Goal: Information Seeking & Learning: Find specific fact

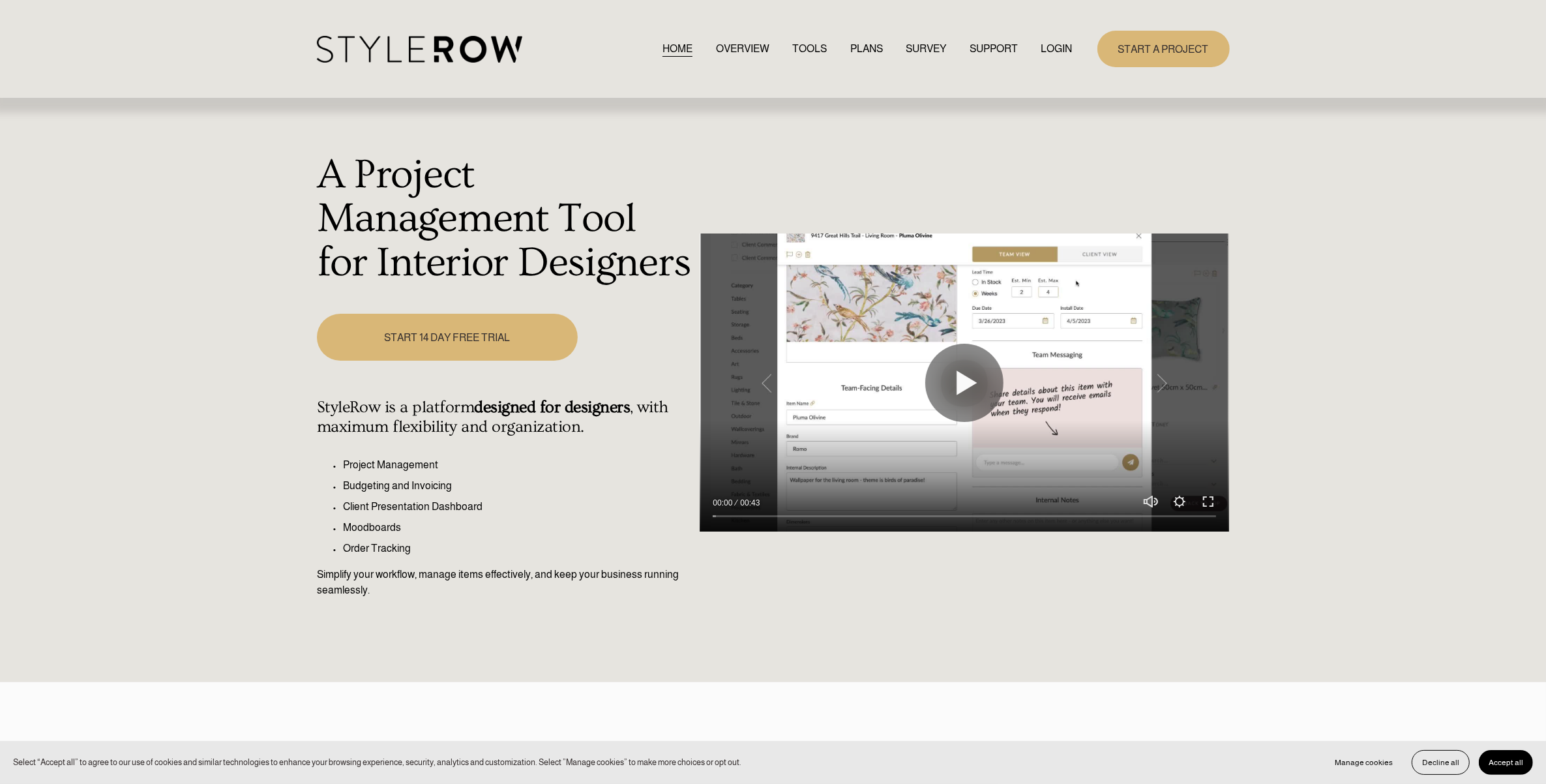
click at [1062, 47] on link "LOGIN" at bounding box center [1057, 48] width 31 height 17
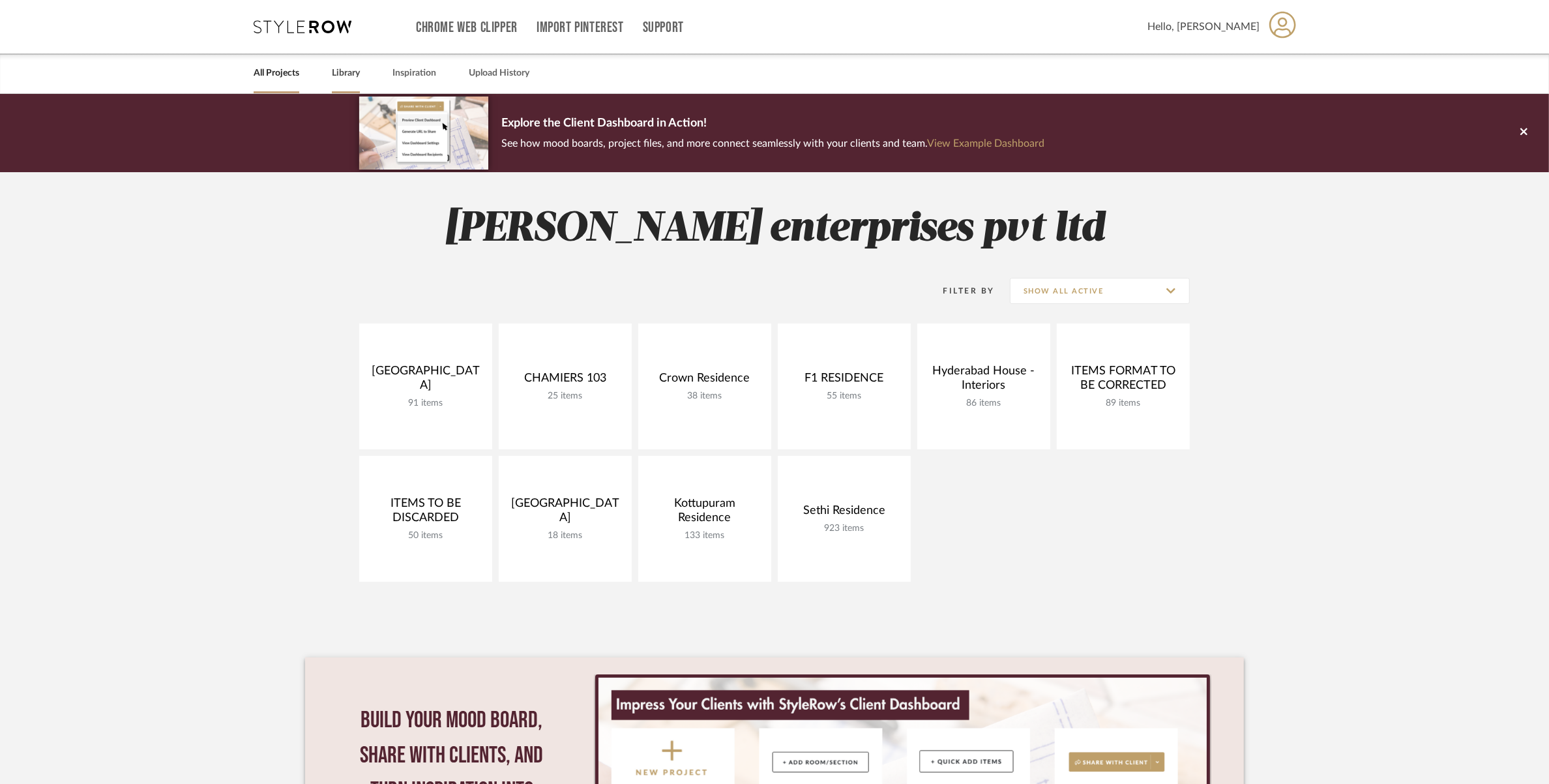
click at [356, 61] on div "Library" at bounding box center [346, 73] width 28 height 39
click at [353, 69] on link "Library" at bounding box center [346, 73] width 28 height 17
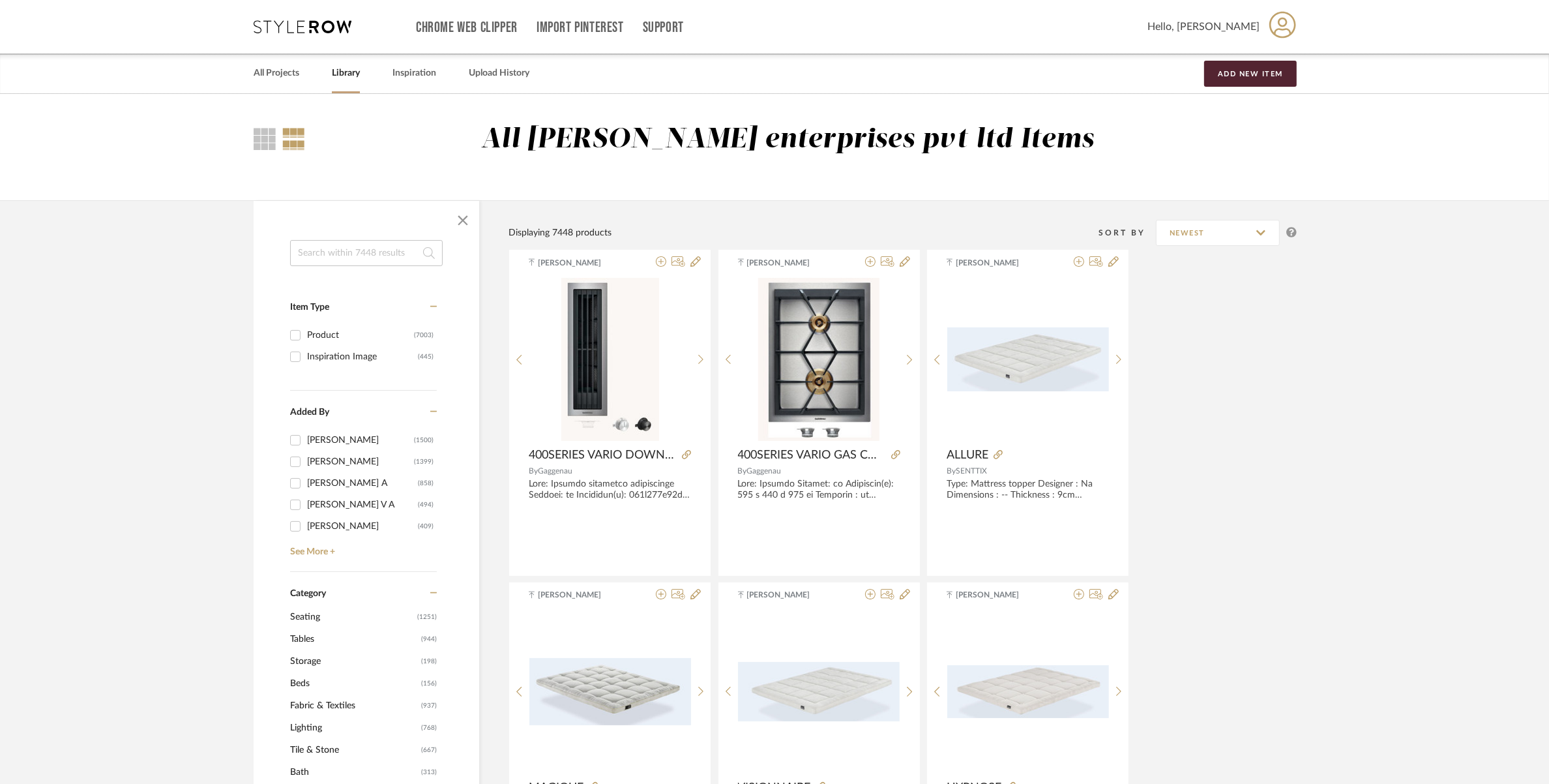
click at [330, 251] on input at bounding box center [366, 252] width 152 height 26
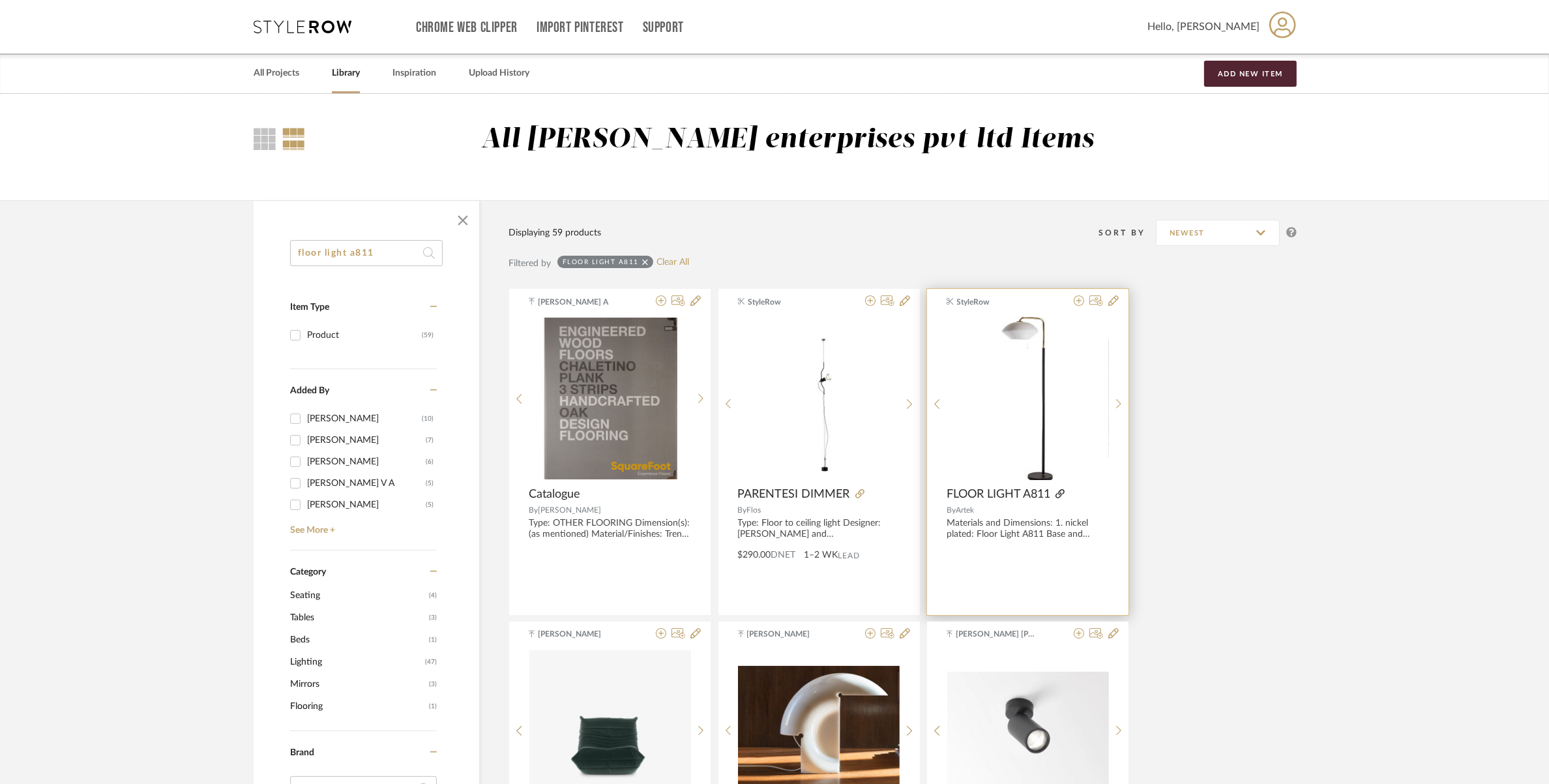
click at [1063, 496] on icon at bounding box center [1060, 493] width 9 height 9
drag, startPoint x: 380, startPoint y: 249, endPoint x: 251, endPoint y: 249, distance: 129.0
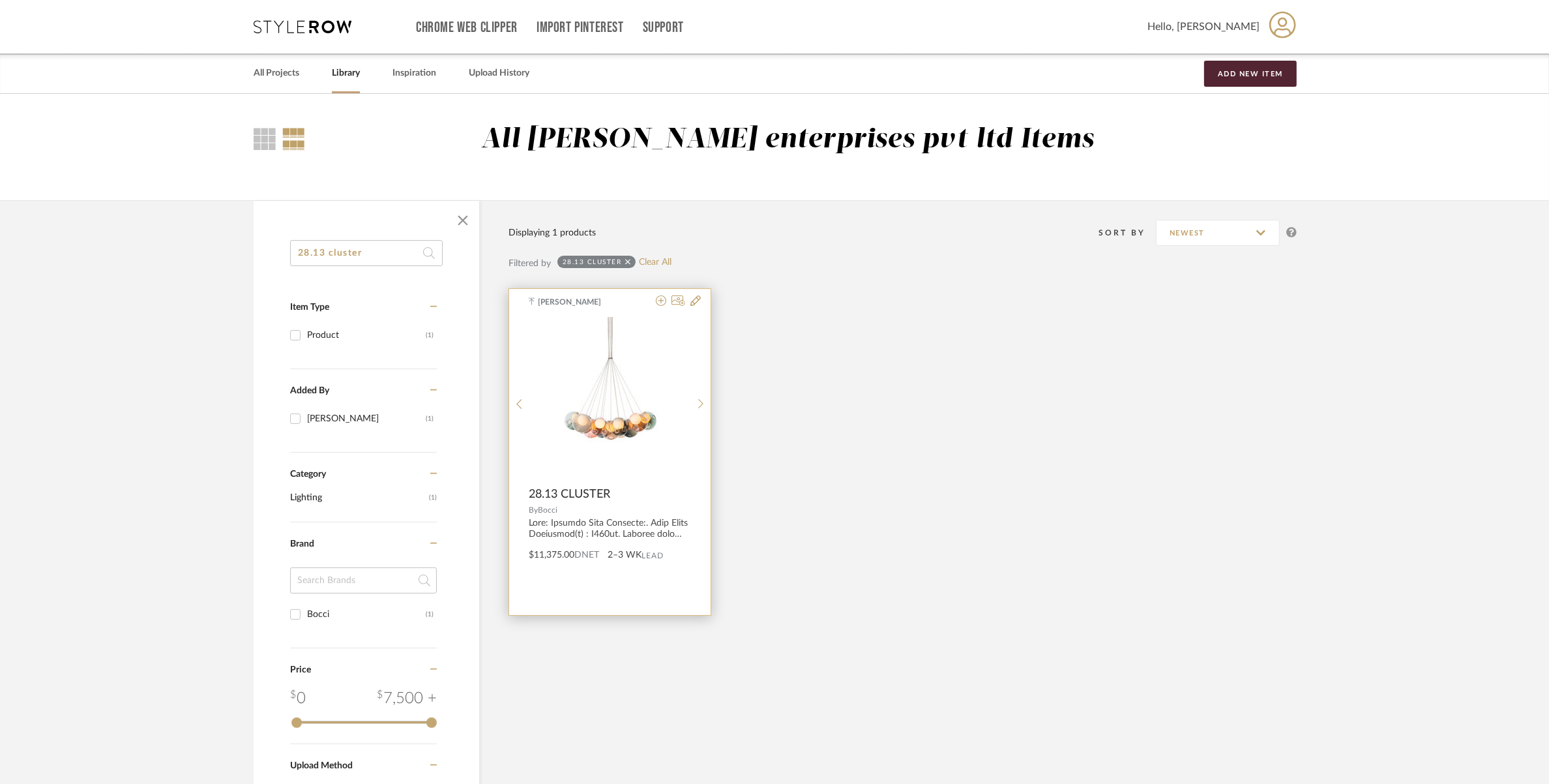
type input "28.13 cluster"
click at [600, 493] on span "28.13 CLUSTER" at bounding box center [569, 494] width 82 height 14
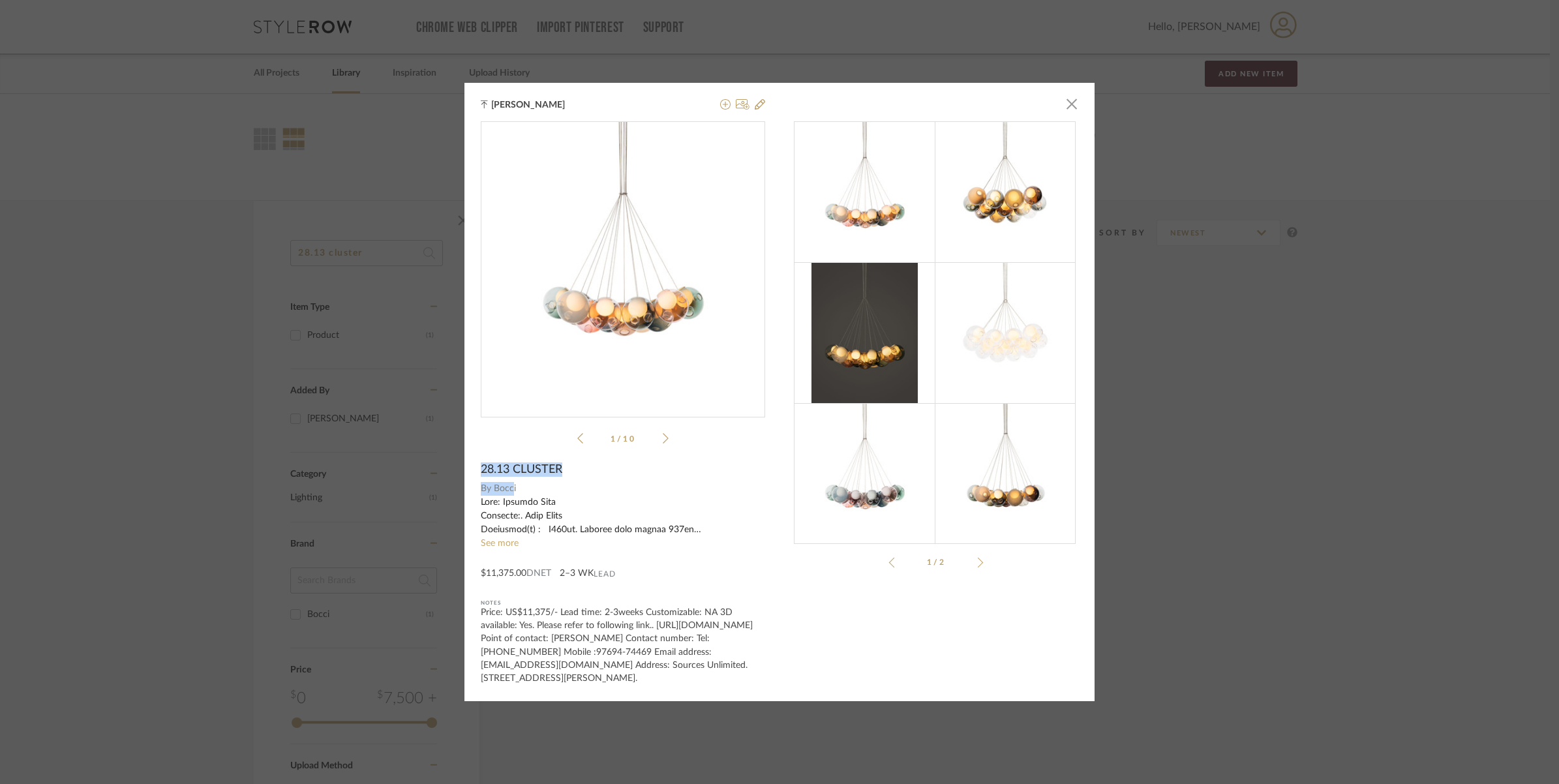
drag, startPoint x: 474, startPoint y: 461, endPoint x: 509, endPoint y: 483, distance: 41.3
click at [509, 483] on div "[PERSON_NAME] × Spec-pen...uster-28.pdf Spec-pen...uster-28.pdf 1 / 10 28.13 CL…" at bounding box center [780, 391] width 630 height 617
click at [513, 483] on span "Bocci" at bounding box center [629, 488] width 272 height 13
drag, startPoint x: 510, startPoint y: 482, endPoint x: 481, endPoint y: 466, distance: 33.1
click at [481, 466] on div "Spec-pen...uster-28.pdf Spec-pen...uster-28.pdf 1 / 10 28.13 CLUSTER By Bocci S…" at bounding box center [622, 403] width 284 height 562
